Goal: Transaction & Acquisition: Book appointment/travel/reservation

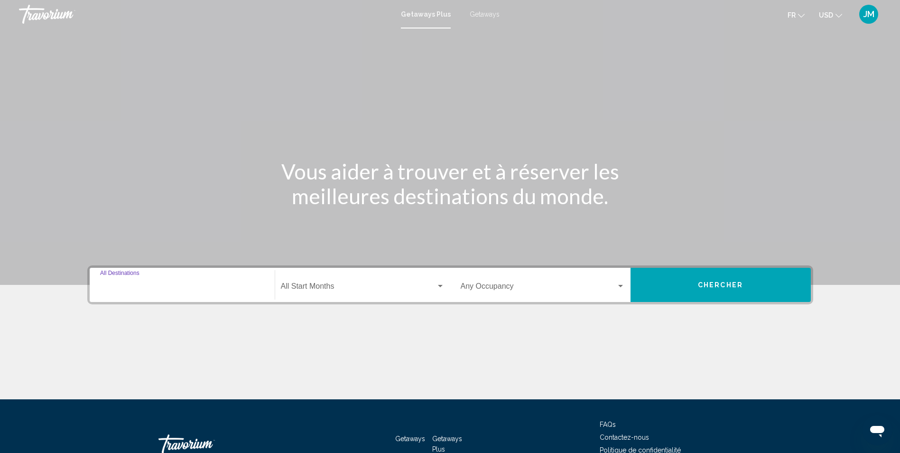
click at [132, 286] on input "Destination All Destinations" at bounding box center [182, 288] width 164 height 9
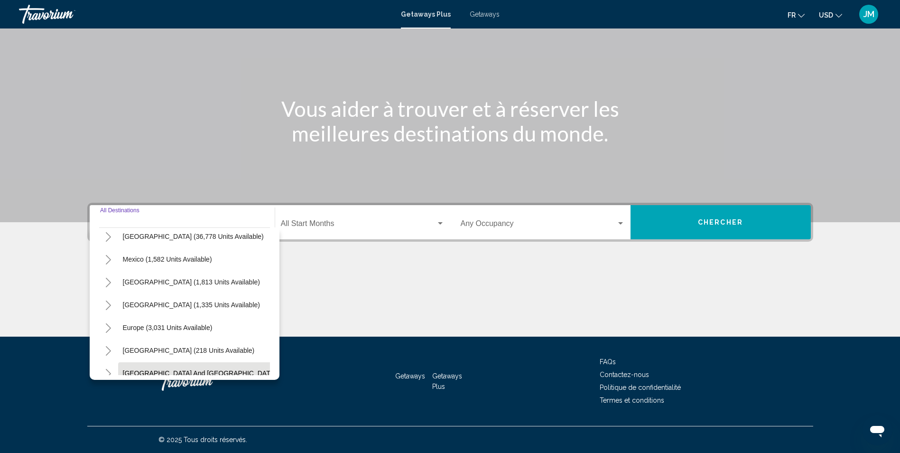
scroll to position [19, 0]
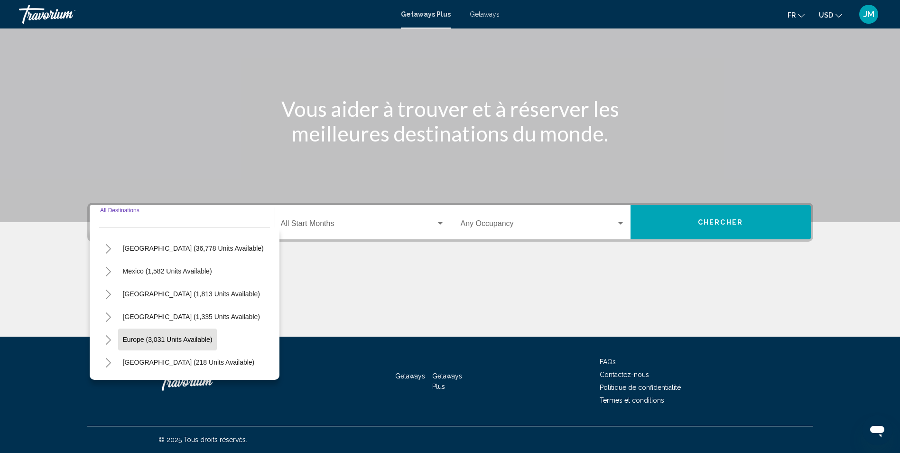
click at [164, 337] on span "Europe (3,031 units available)" at bounding box center [168, 339] width 90 height 8
type input "**********"
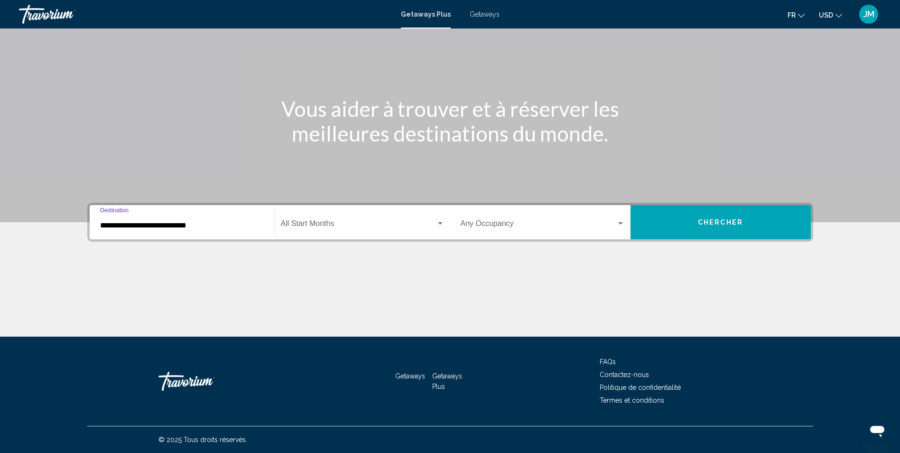
click at [437, 220] on div "Search widget" at bounding box center [440, 224] width 9 height 8
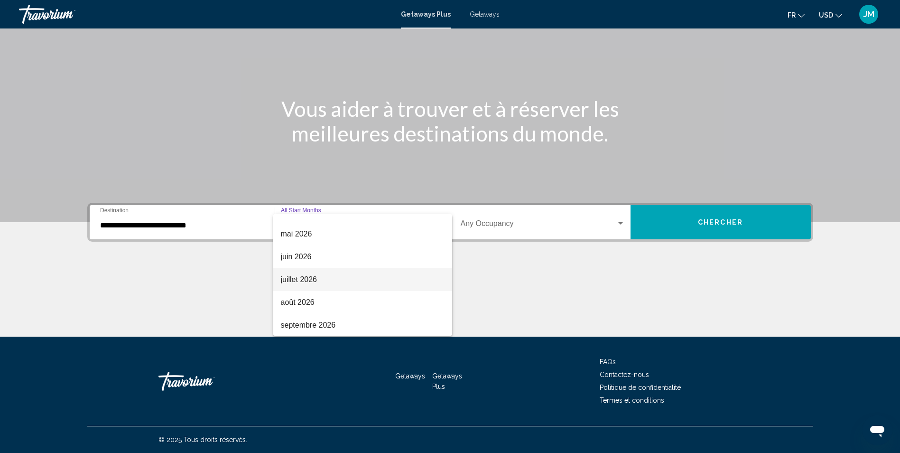
scroll to position [197, 0]
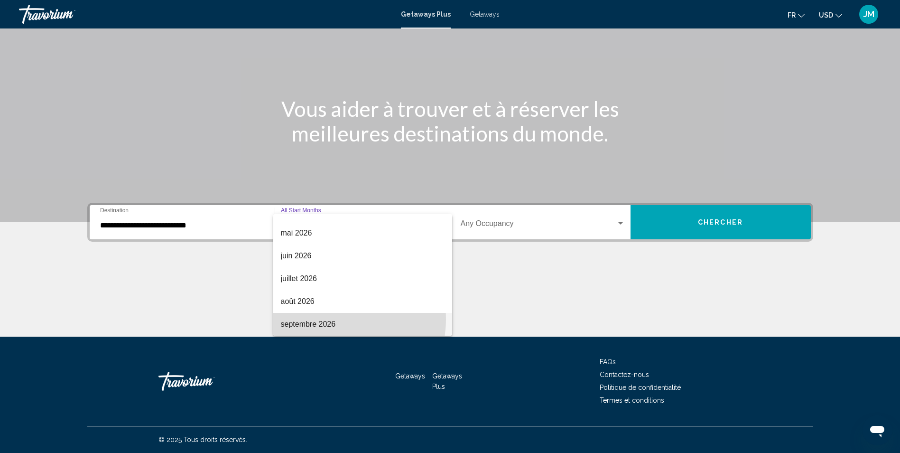
click at [333, 319] on span "septembre 2026" at bounding box center [363, 324] width 164 height 23
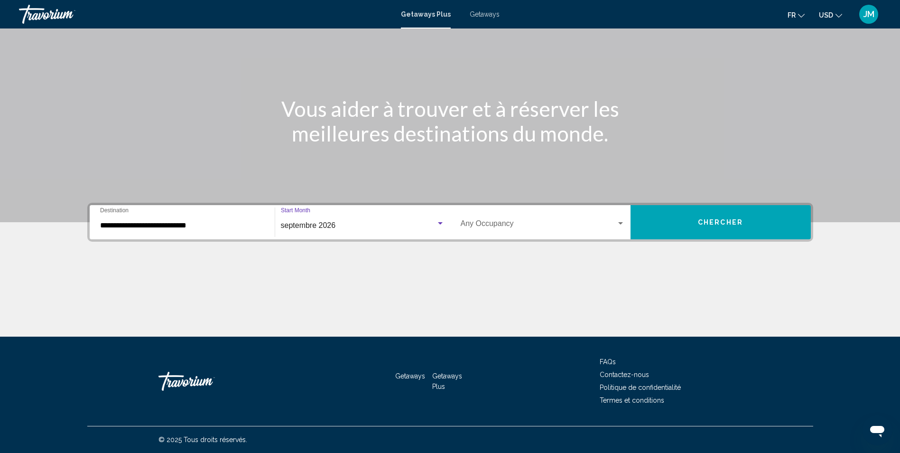
click at [603, 219] on div "Occupancy Any Occupancy" at bounding box center [543, 222] width 164 height 30
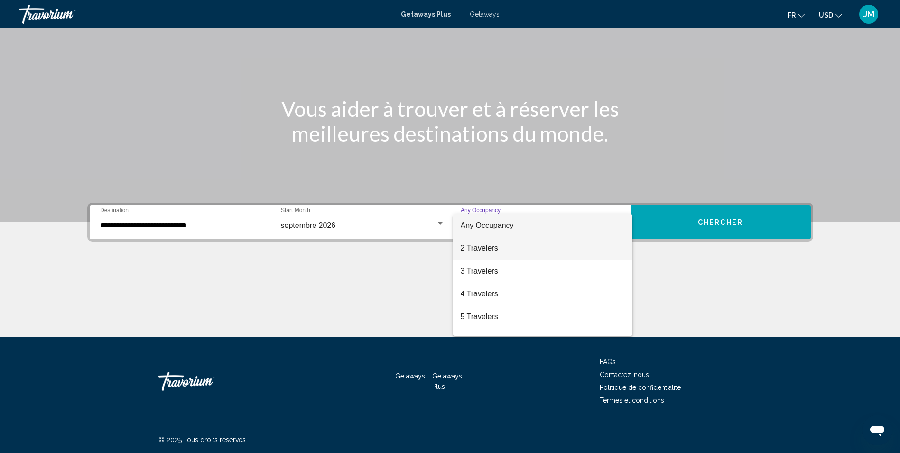
click at [517, 247] on span "2 Travelers" at bounding box center [543, 248] width 164 height 23
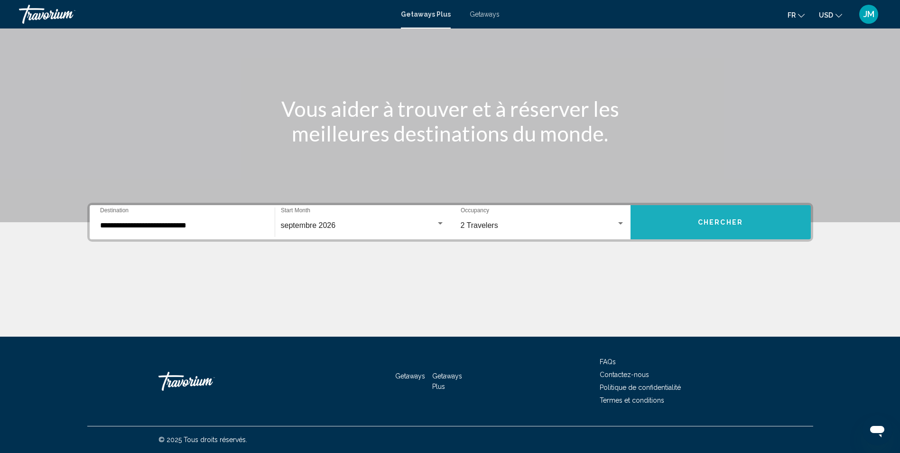
click at [728, 224] on span "Chercher" at bounding box center [720, 223] width 45 height 8
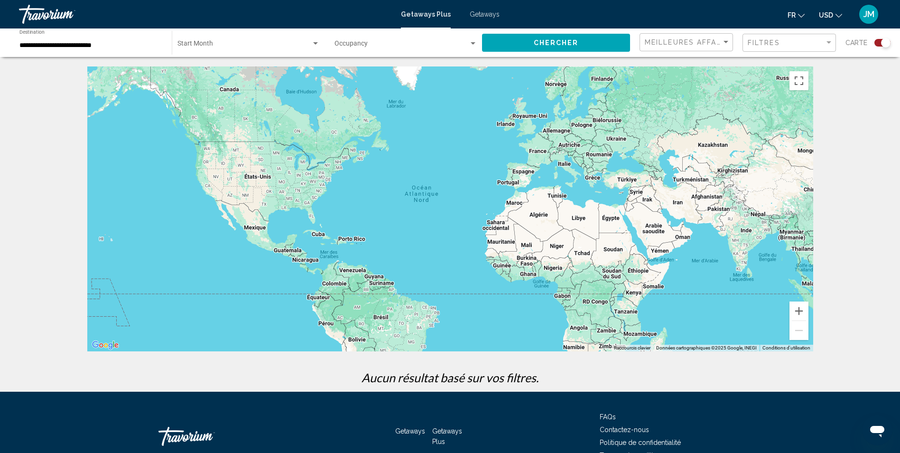
click at [282, 47] on span "Search widget" at bounding box center [244, 46] width 134 height 8
click at [296, 48] on span "All Start Months" at bounding box center [248, 46] width 142 height 20
click at [308, 42] on span "Search widget" at bounding box center [244, 46] width 134 height 8
click at [388, 33] on div at bounding box center [450, 226] width 900 height 453
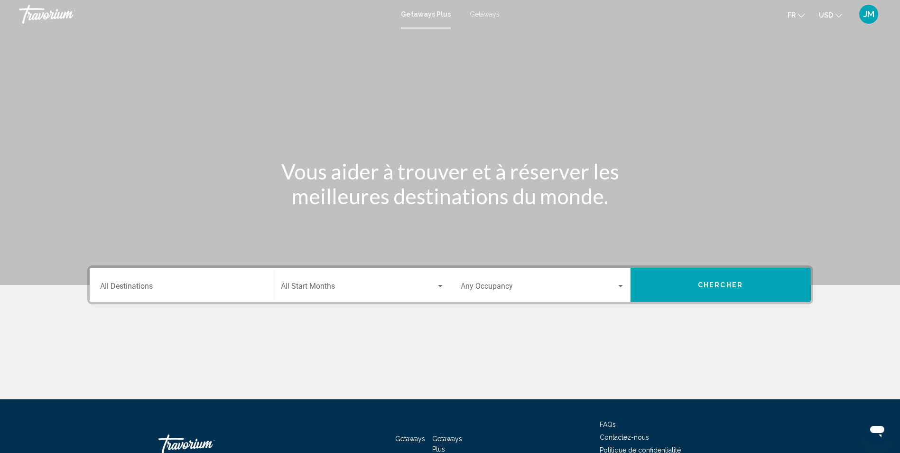
click at [396, 278] on div "Start Month All Start Months" at bounding box center [363, 285] width 164 height 30
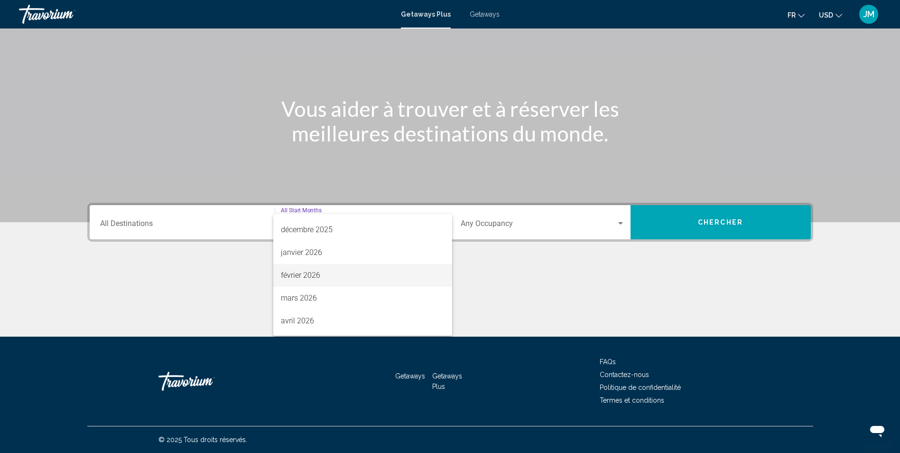
scroll to position [95, 0]
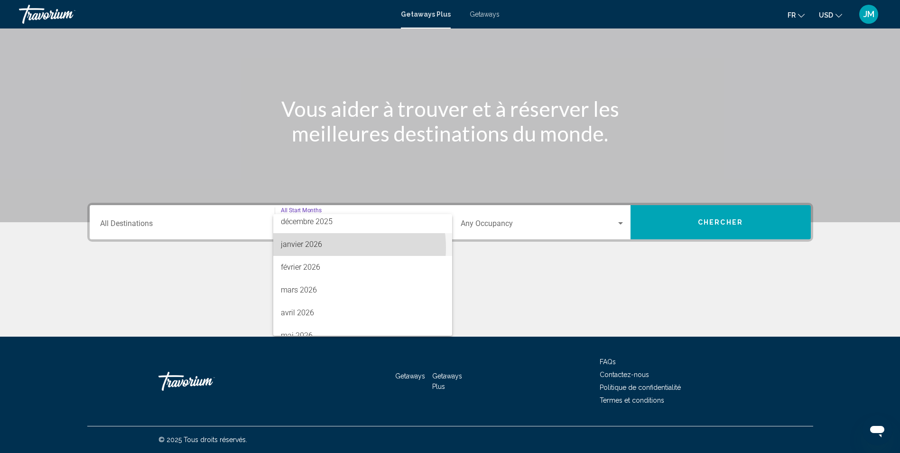
click at [331, 248] on span "janvier 2026" at bounding box center [363, 244] width 164 height 23
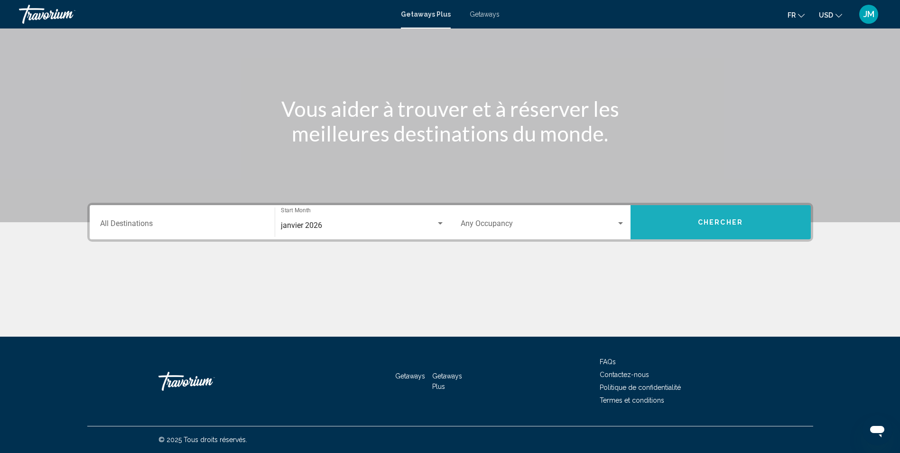
click at [739, 217] on button "Chercher" at bounding box center [721, 222] width 180 height 34
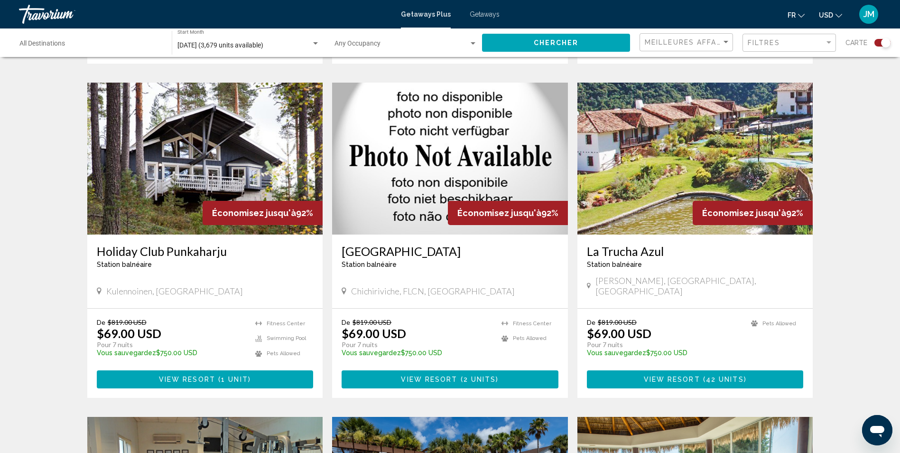
scroll to position [617, 0]
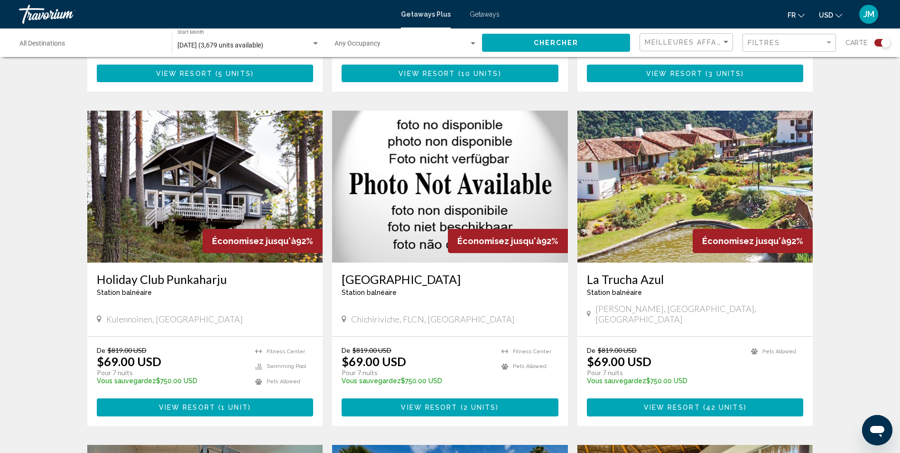
click at [134, 39] on div "Destination All Destinations" at bounding box center [90, 43] width 143 height 26
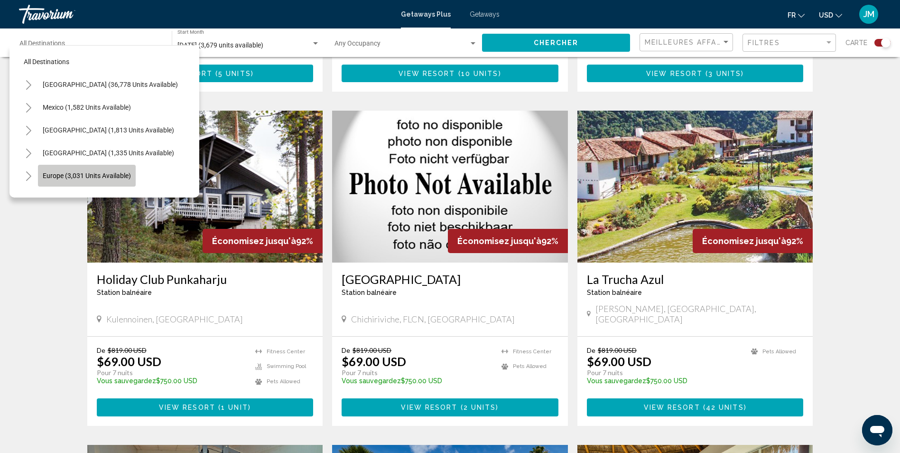
click at [94, 174] on span "Europe (3,031 units available)" at bounding box center [87, 176] width 88 height 8
type input "**********"
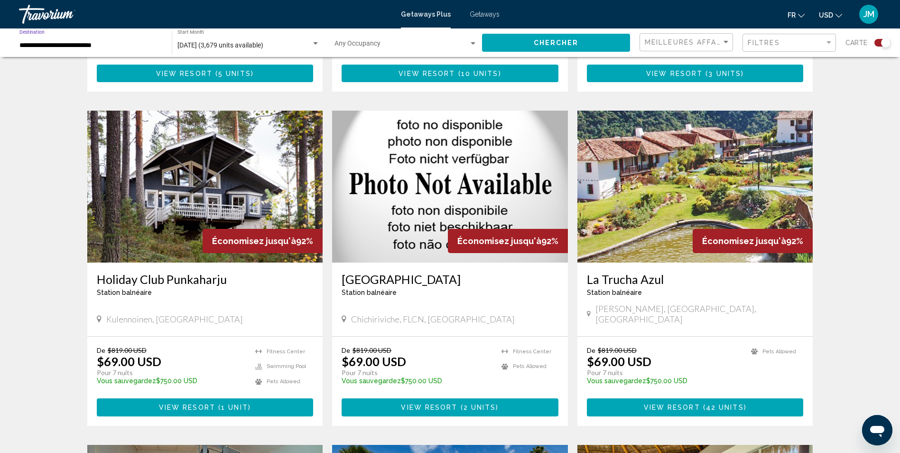
click at [563, 43] on span "Chercher" at bounding box center [556, 43] width 45 height 8
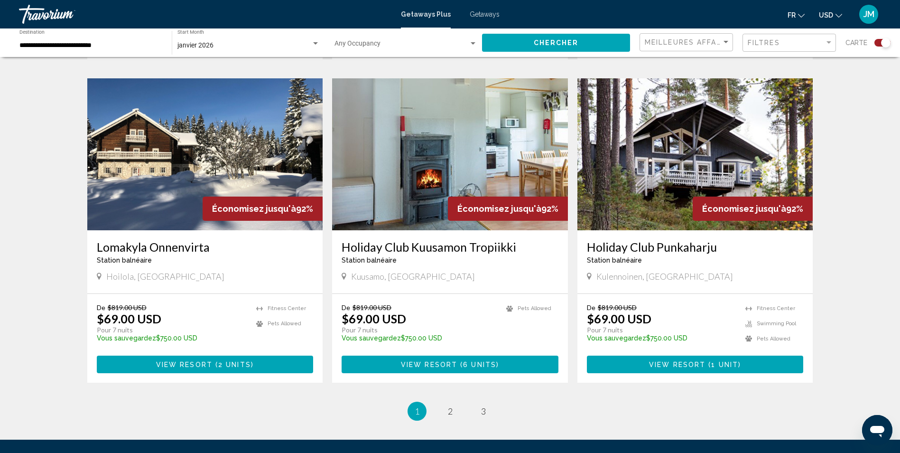
scroll to position [1376, 0]
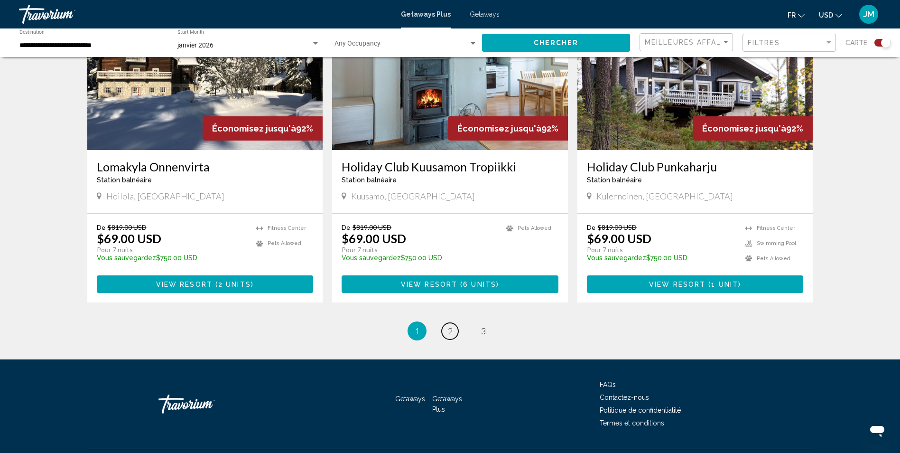
click at [447, 323] on link "page 2" at bounding box center [450, 331] width 17 height 17
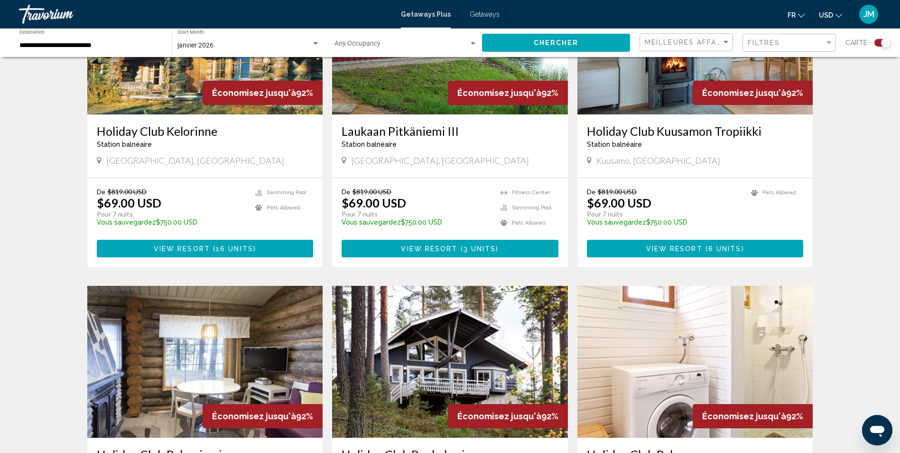
scroll to position [427, 0]
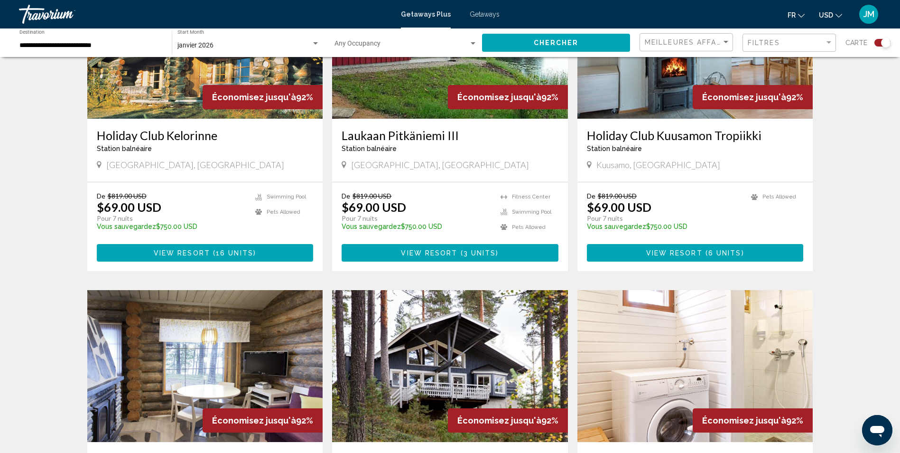
click at [253, 40] on div "[DATE] Start Month All Start Months" at bounding box center [248, 43] width 142 height 26
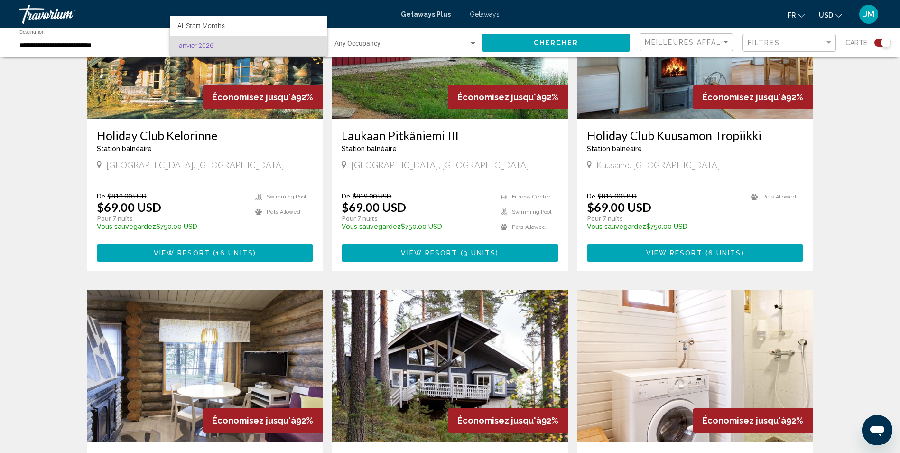
click at [263, 43] on span "janvier 2026" at bounding box center [248, 46] width 142 height 20
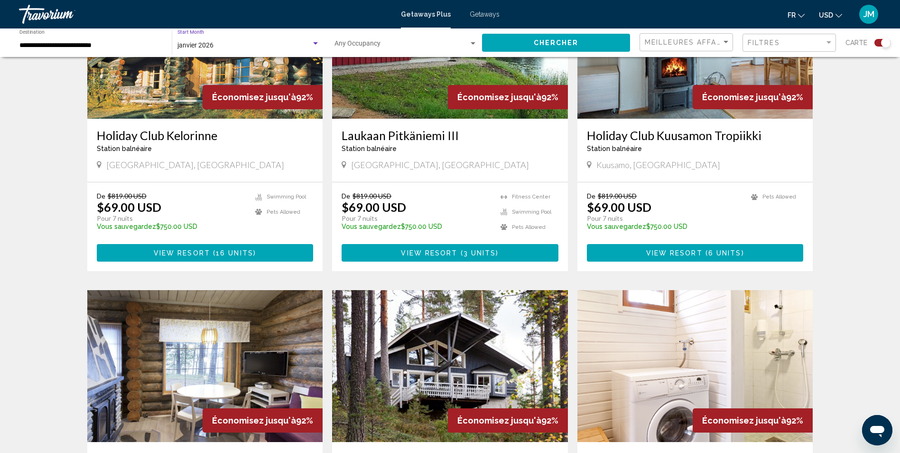
click at [315, 45] on div "Search widget" at bounding box center [315, 44] width 9 height 8
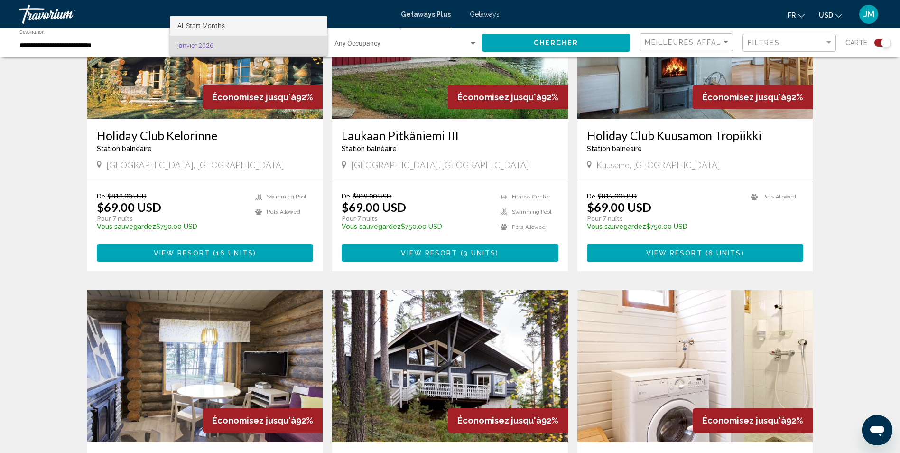
click at [257, 26] on span "All Start Months" at bounding box center [248, 26] width 142 height 20
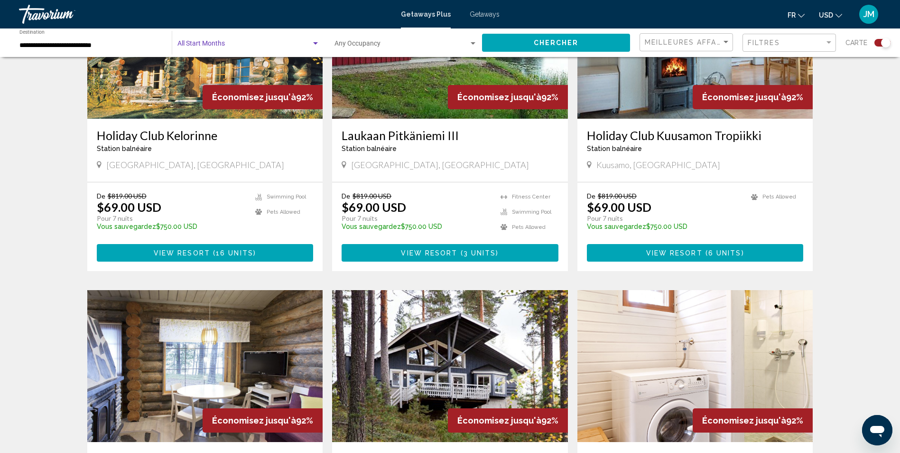
click at [538, 44] on span "Chercher" at bounding box center [556, 43] width 45 height 8
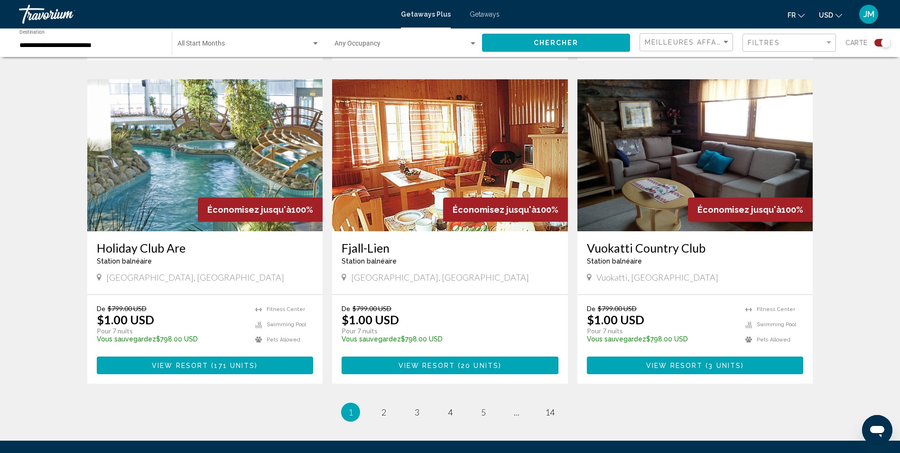
scroll to position [1362, 0]
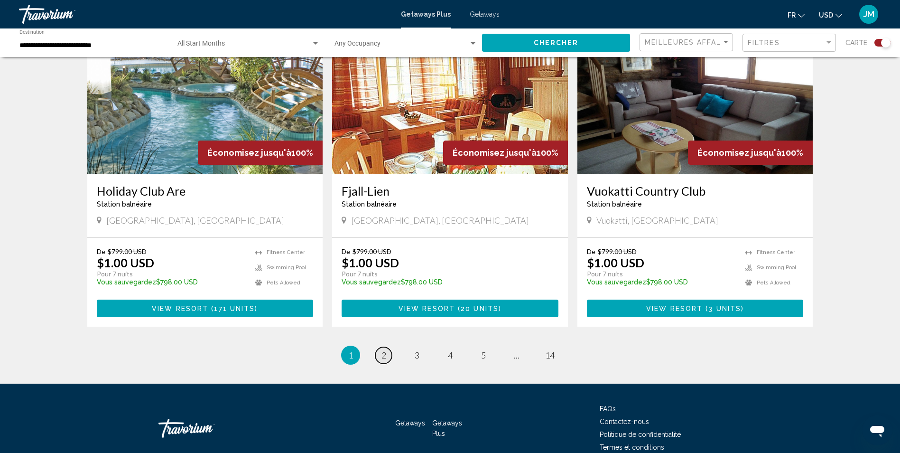
click at [379, 347] on link "page 2" at bounding box center [383, 355] width 17 height 17
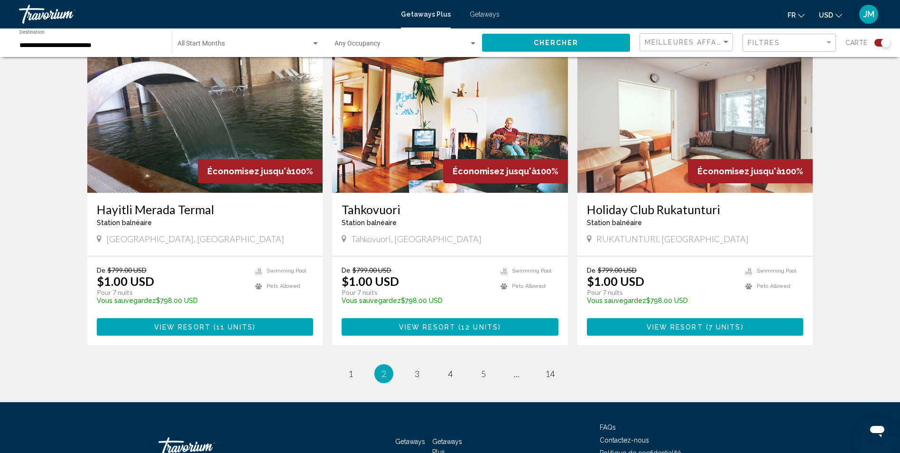
scroll to position [1329, 0]
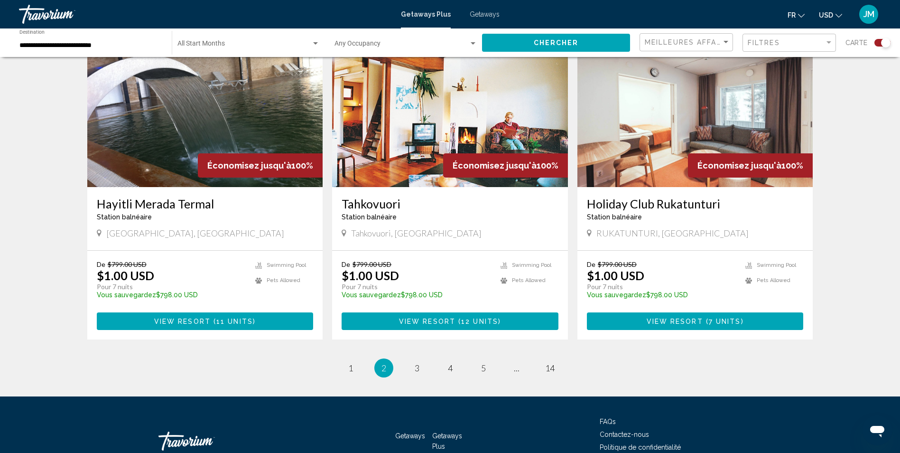
click at [404, 370] on ul "2 / 14 page 1 You're on page 2 page 3 page 4 page 5 page ... page 14" at bounding box center [450, 367] width 726 height 19
click at [414, 371] on link "page 3" at bounding box center [417, 368] width 17 height 17
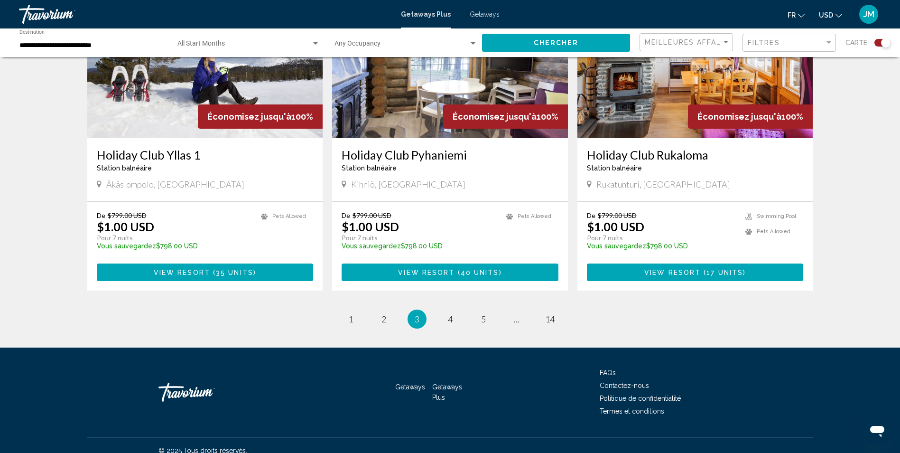
scroll to position [1388, 0]
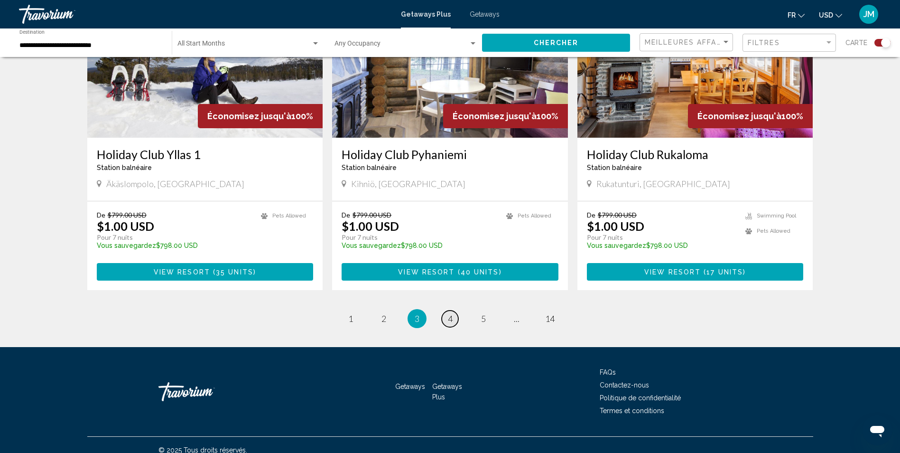
click at [448, 313] on span "4" at bounding box center [450, 318] width 5 height 10
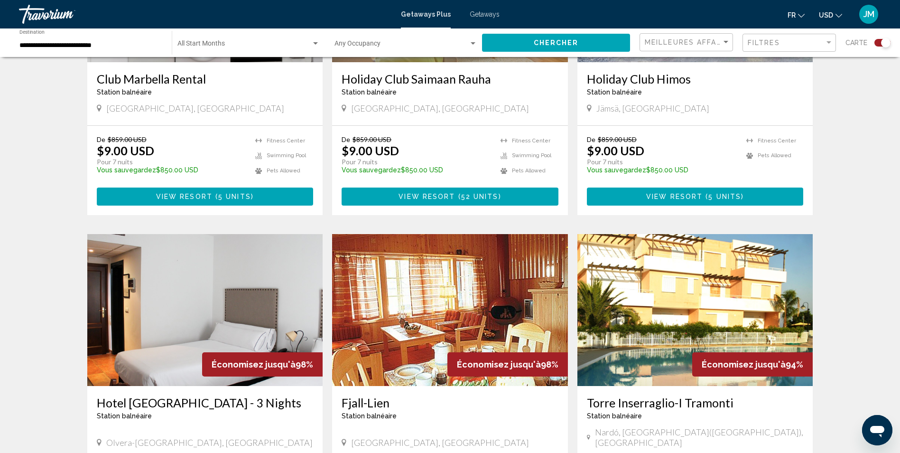
scroll to position [997, 0]
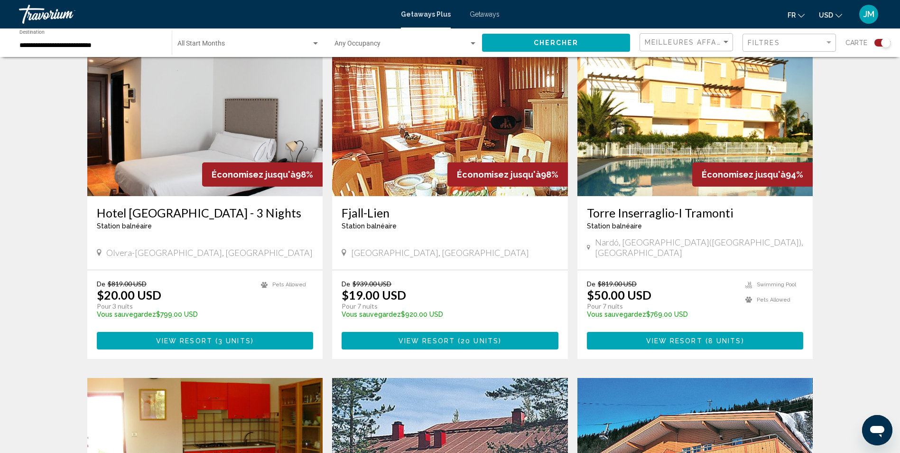
drag, startPoint x: 592, startPoint y: 299, endPoint x: 713, endPoint y: 295, distance: 121.1
click at [713, 302] on p "Pour 7 nuits" at bounding box center [661, 306] width 149 height 9
